Goal: Find specific page/section: Find specific page/section

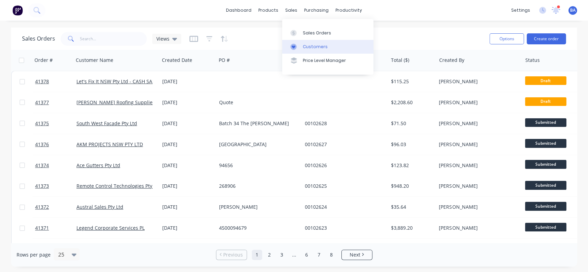
click at [301, 43] on link "Customers" at bounding box center [327, 47] width 91 height 14
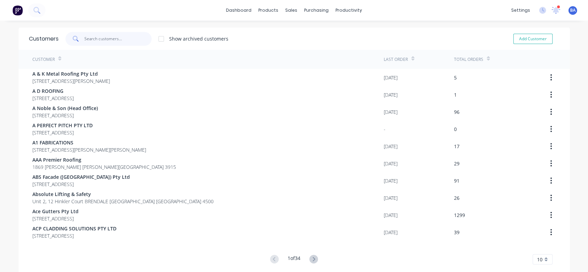
click at [121, 35] on input "text" at bounding box center [117, 39] width 67 height 14
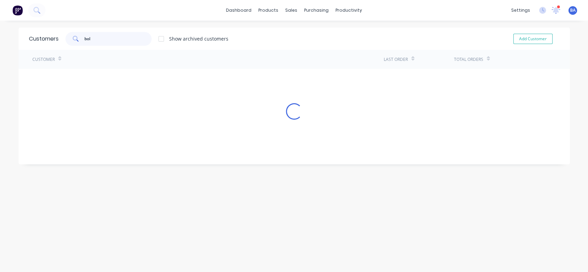
type input "bol"
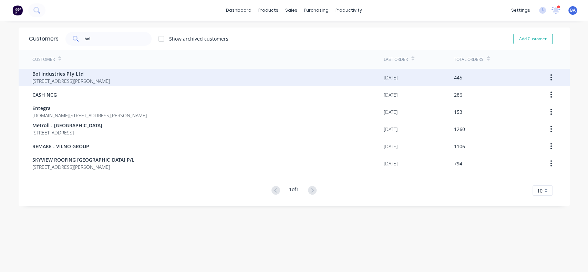
click at [101, 80] on span "[STREET_ADDRESS][PERSON_NAME]" at bounding box center [71, 81] width 78 height 7
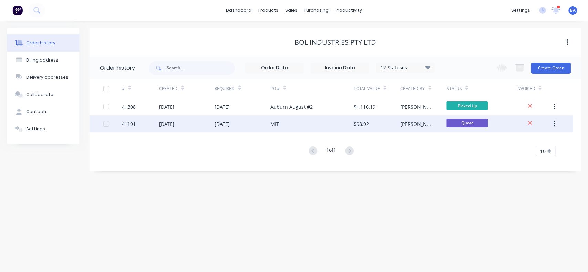
click at [361, 125] on div "$98.92" at bounding box center [361, 124] width 15 height 7
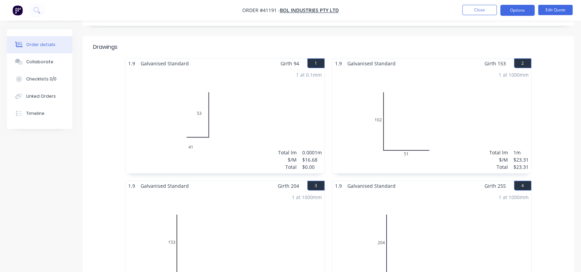
scroll to position [164, 0]
